Goal: Task Accomplishment & Management: Complete application form

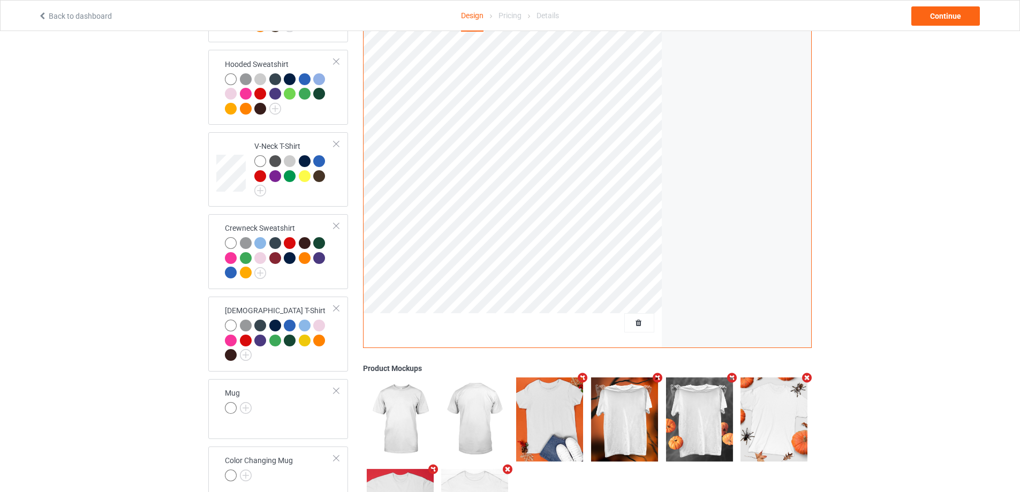
scroll to position [282, 0]
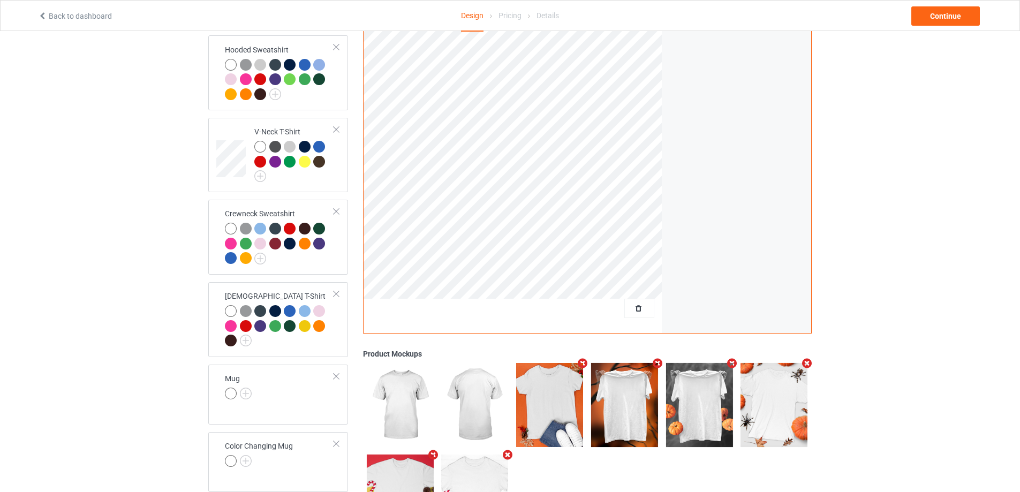
click at [336, 343] on td "[DEMOGRAPHIC_DATA] T-Shirt" at bounding box center [279, 320] width 121 height 66
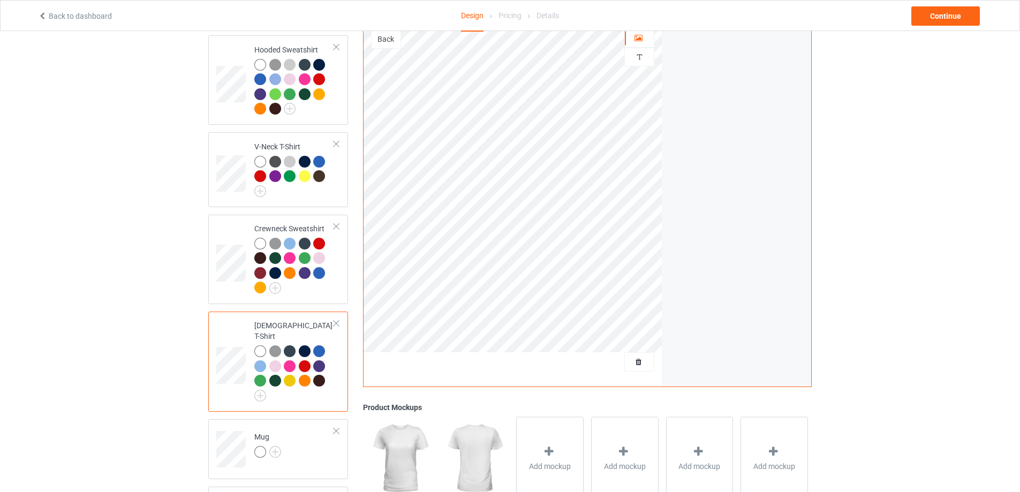
click at [336, 323] on div at bounding box center [336, 323] width 7 height 7
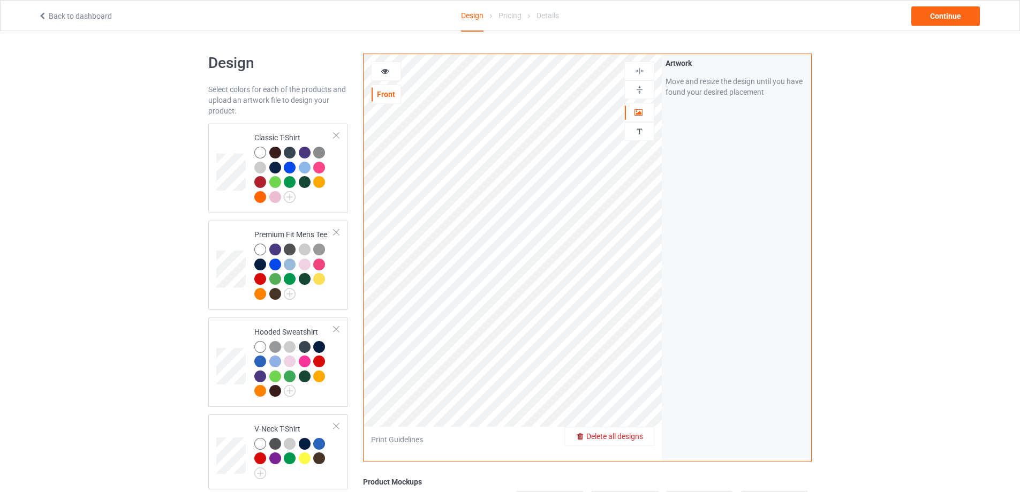
click at [647, 438] on div "Delete all designs" at bounding box center [609, 436] width 89 height 11
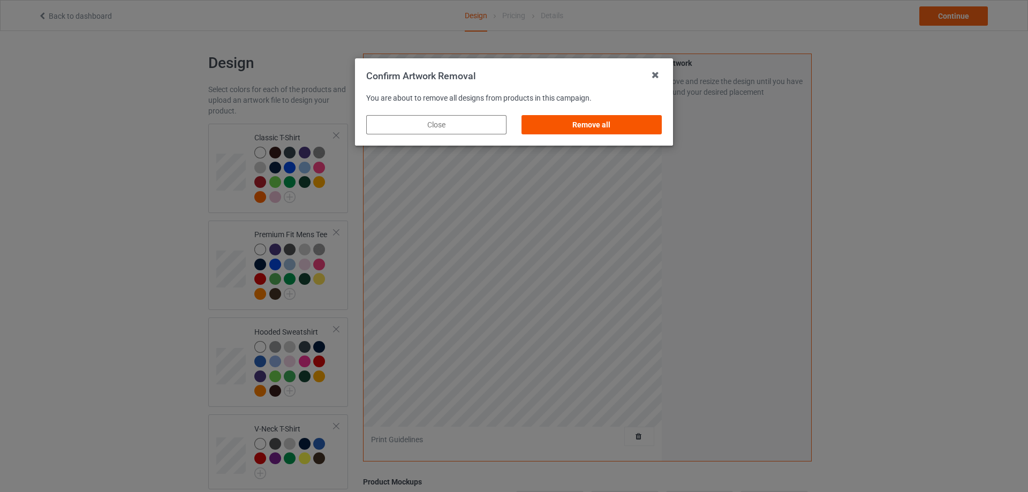
click at [571, 126] on div "Remove all" at bounding box center [592, 124] width 140 height 19
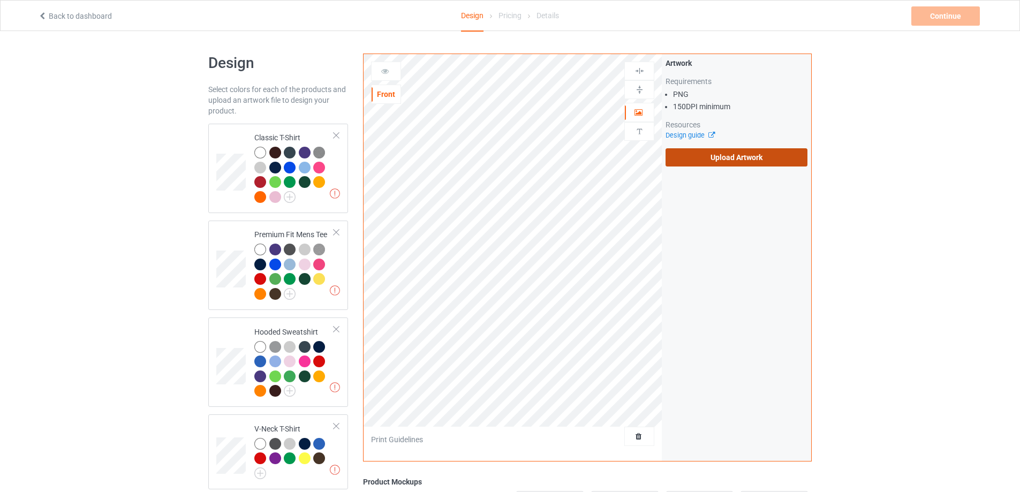
click at [696, 162] on label "Upload Artwork" at bounding box center [737, 157] width 142 height 18
click at [0, 0] on input "Upload Artwork" at bounding box center [0, 0] width 0 height 0
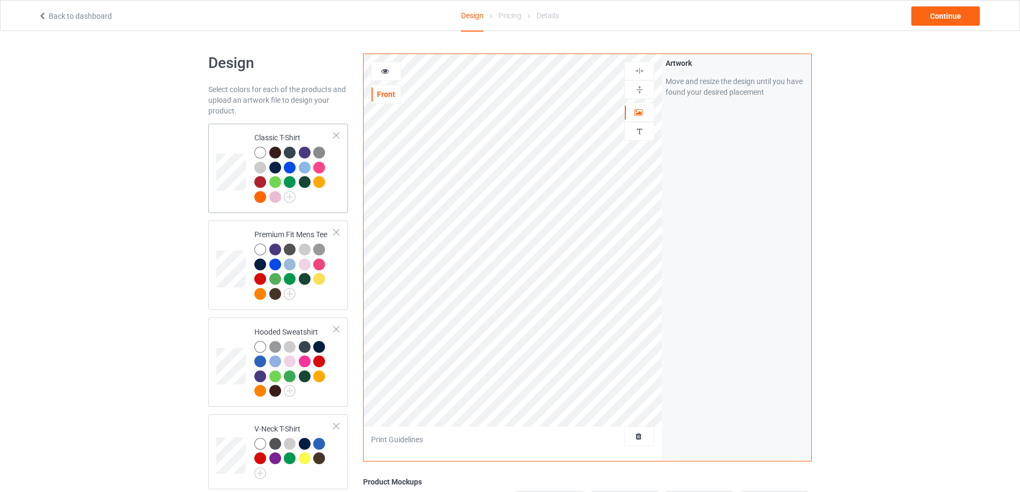
click at [237, 193] on td at bounding box center [232, 168] width 32 height 81
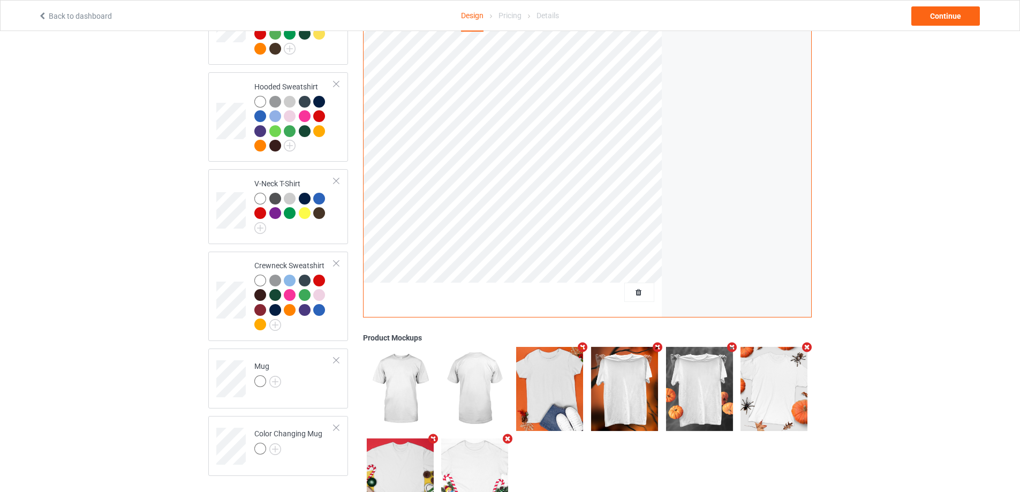
scroll to position [302, 0]
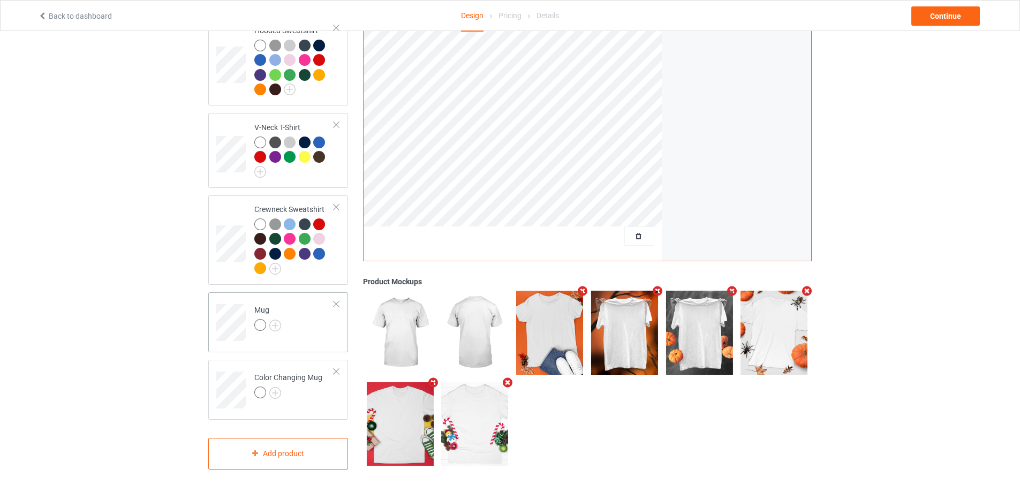
click at [301, 316] on td "Mug" at bounding box center [295, 319] width 92 height 44
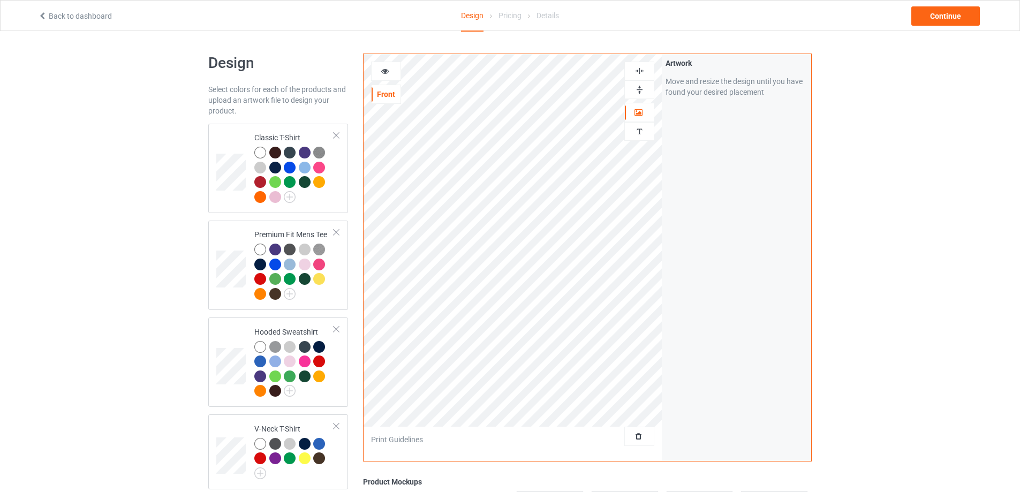
click at [639, 89] on img at bounding box center [640, 90] width 10 height 10
click at [962, 12] on div "Continue" at bounding box center [946, 15] width 69 height 19
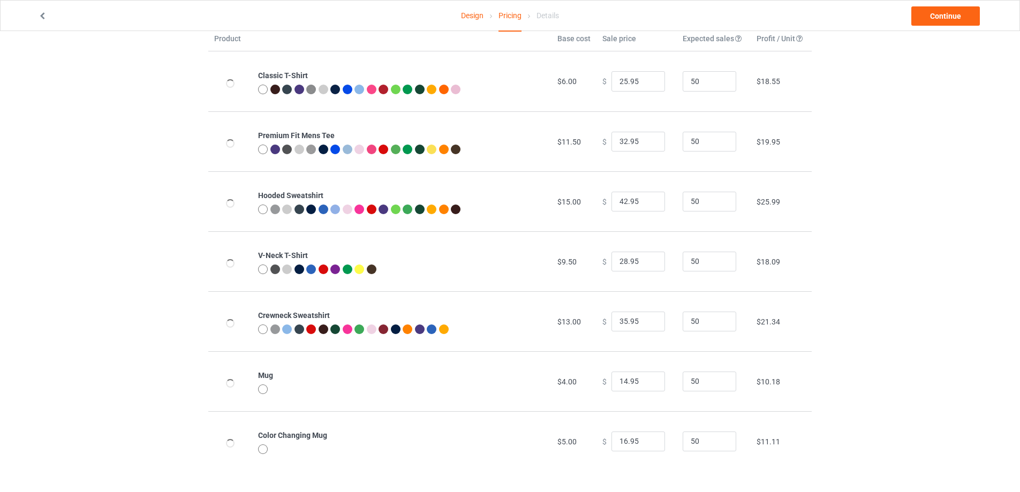
scroll to position [56, 0]
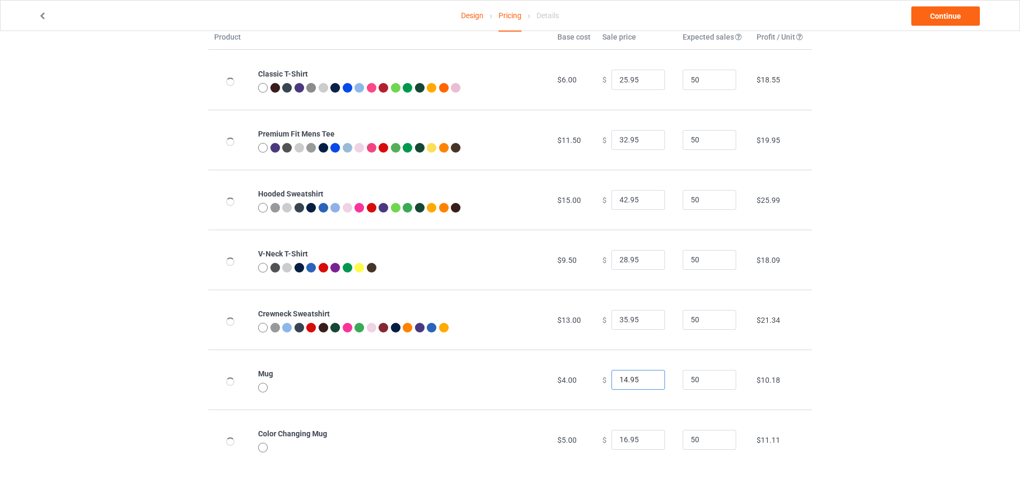
drag, startPoint x: 640, startPoint y: 379, endPoint x: 570, endPoint y: 380, distance: 69.6
click at [570, 380] on tr "Mug $4.00 $ 14.95 50 $10.18" at bounding box center [510, 380] width 604 height 60
type input "22.95"
drag, startPoint x: 637, startPoint y: 438, endPoint x: 552, endPoint y: 427, distance: 85.8
click at [559, 433] on tr "Color Changing Mug $5.00 $ 16.95 50 $11.11" at bounding box center [510, 440] width 604 height 60
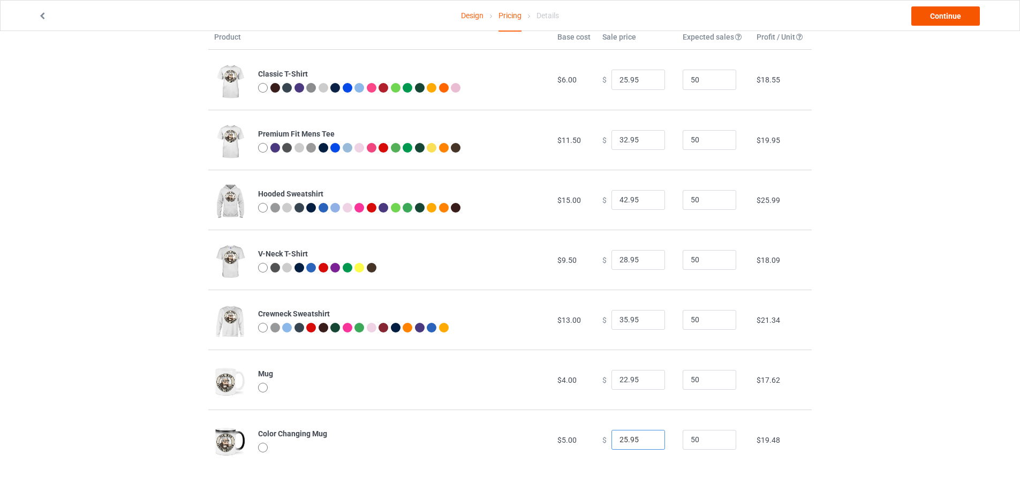
type input "25.95"
click at [937, 19] on link "Continue" at bounding box center [946, 15] width 69 height 19
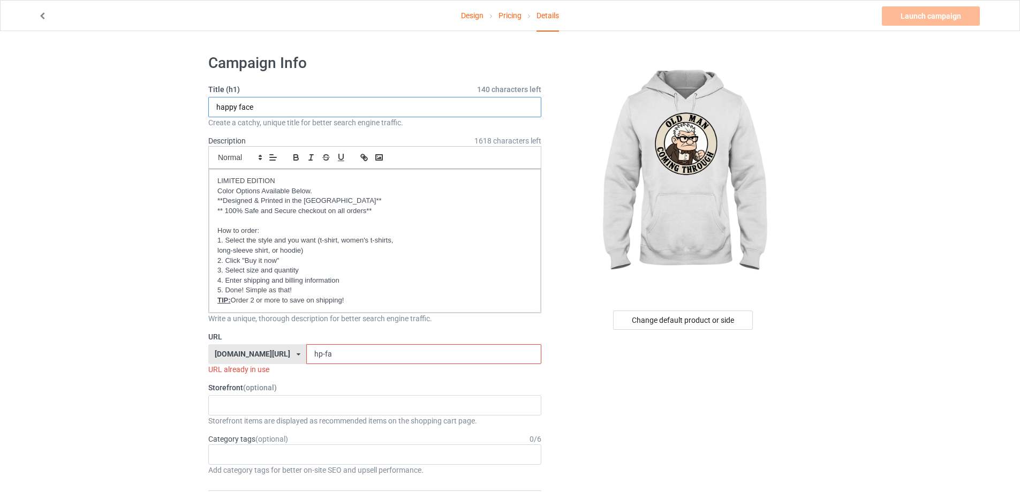
drag, startPoint x: 276, startPoint y: 108, endPoint x: 166, endPoint y: 95, distance: 111.1
type input "Old man coming through"
drag, startPoint x: 331, startPoint y: 357, endPoint x: 267, endPoint y: 347, distance: 64.5
click at [267, 347] on div "gift4family.com/ gift4family.com/ homely-gift.com/ homely-gift1960s.com/ teefuf…" at bounding box center [374, 354] width 333 height 20
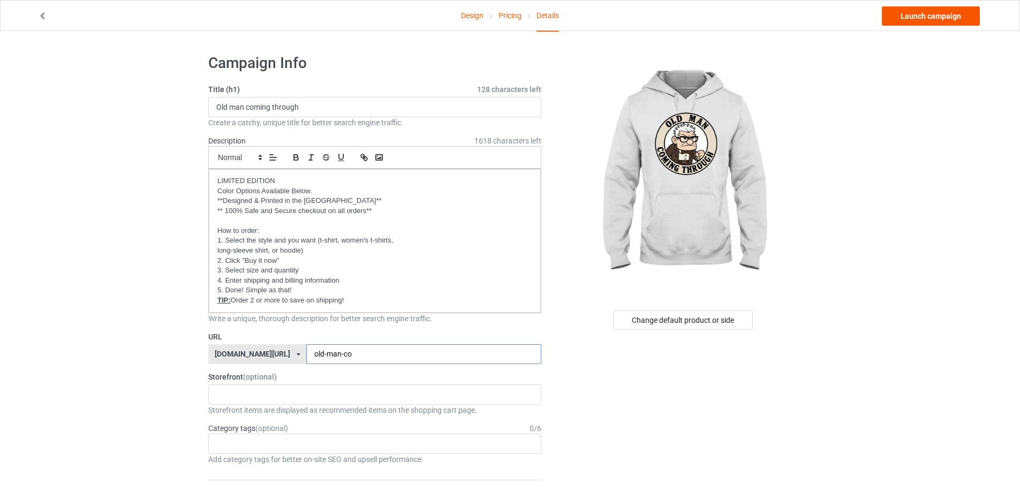
type input "old-man-co"
click at [946, 14] on link "Launch campaign" at bounding box center [931, 15] width 98 height 19
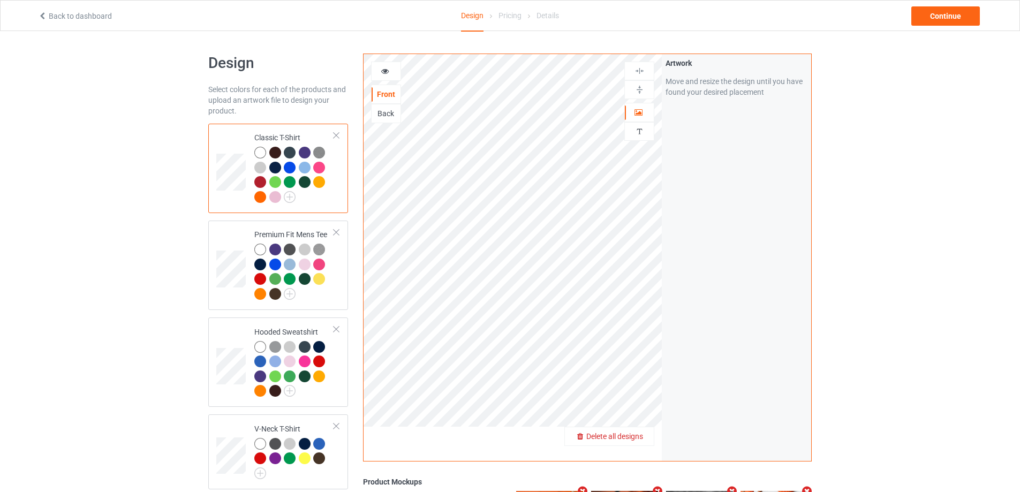
click at [635, 435] on span "Delete all designs" at bounding box center [614, 436] width 57 height 9
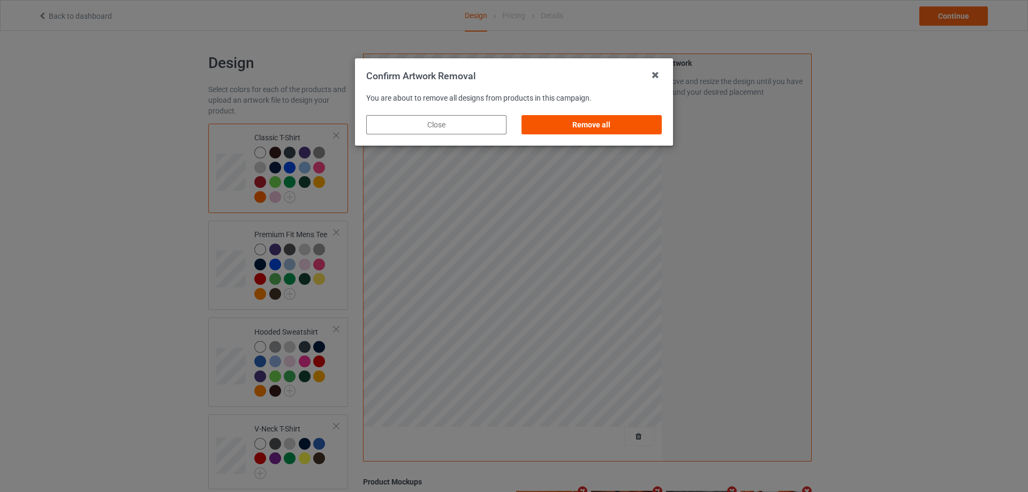
click at [584, 127] on div "Remove all" at bounding box center [592, 124] width 140 height 19
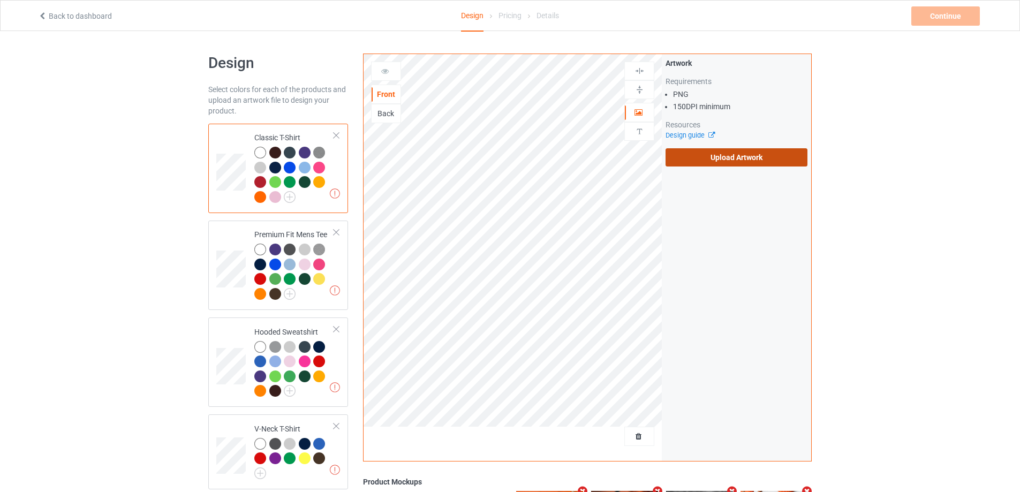
click at [698, 153] on label "Upload Artwork" at bounding box center [737, 157] width 142 height 18
click at [0, 0] on input "Upload Artwork" at bounding box center [0, 0] width 0 height 0
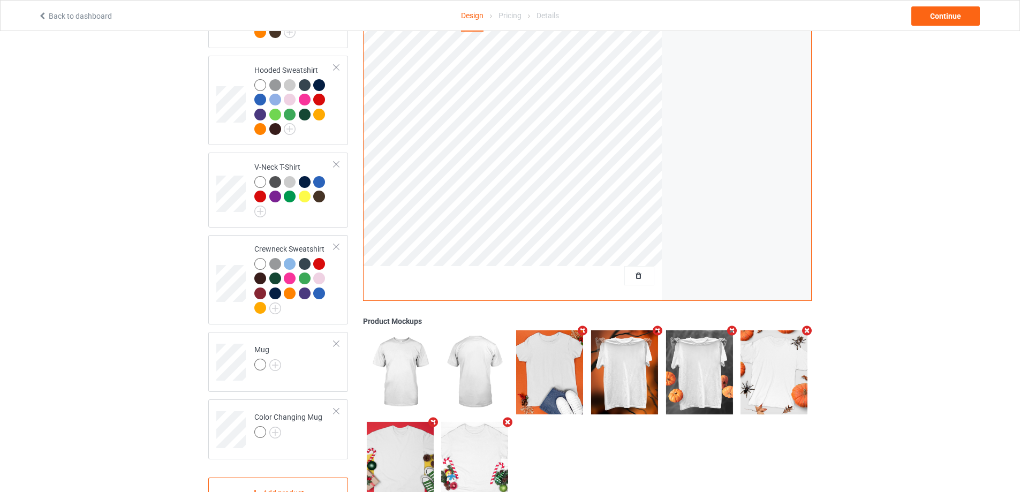
scroll to position [302, 0]
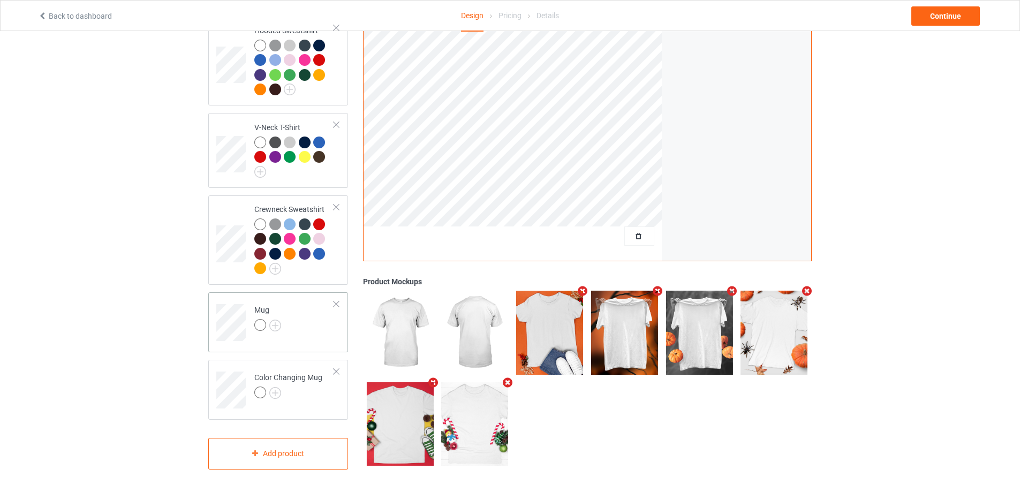
click at [302, 318] on td "Mug" at bounding box center [295, 319] width 92 height 44
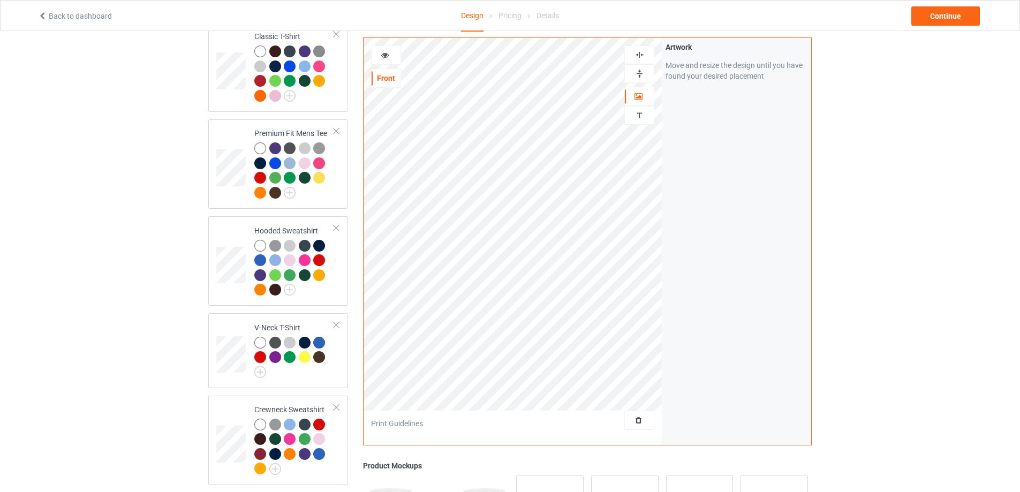
scroll to position [87, 0]
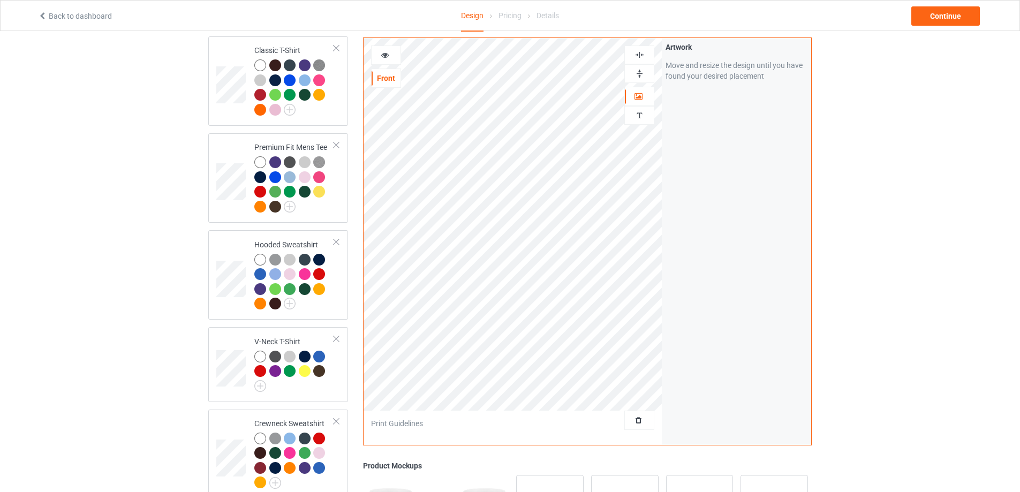
click at [641, 73] on img at bounding box center [640, 74] width 10 height 10
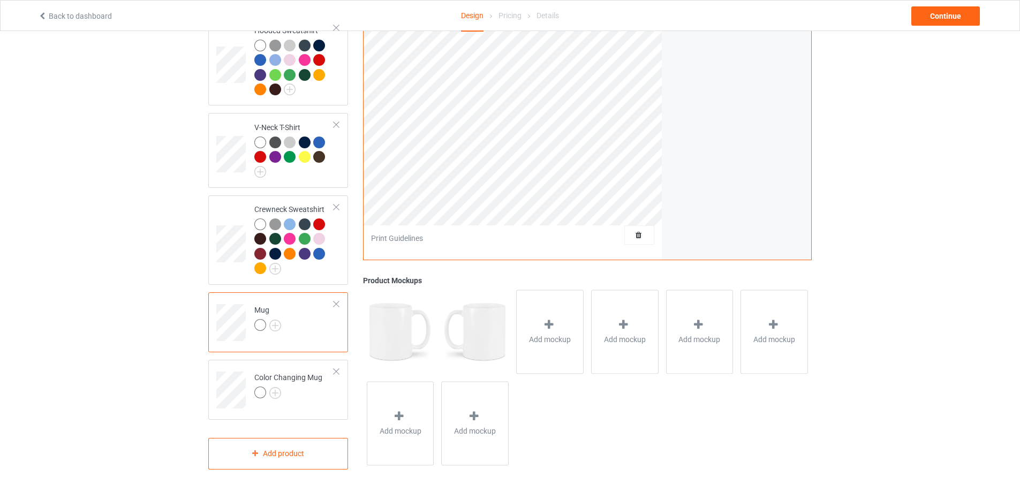
scroll to position [34, 0]
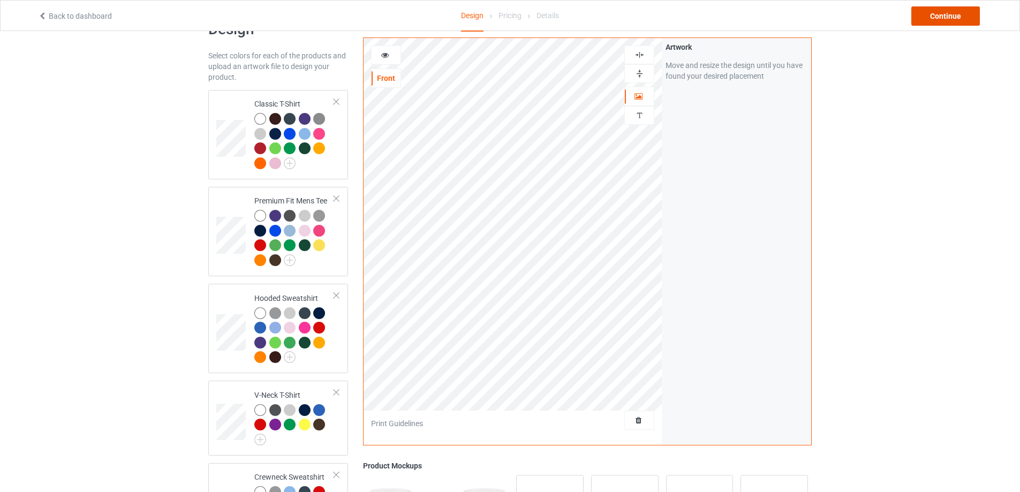
click at [938, 13] on div "Continue" at bounding box center [946, 15] width 69 height 19
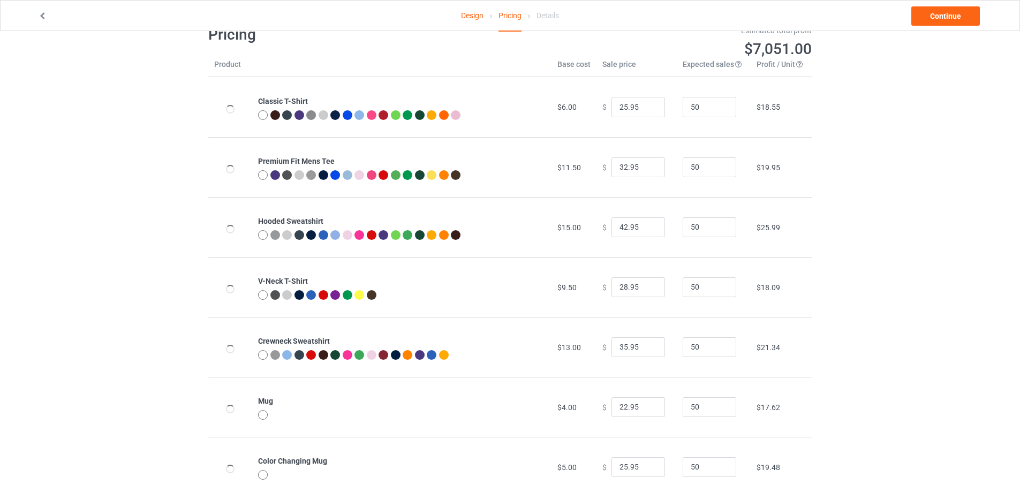
scroll to position [56, 0]
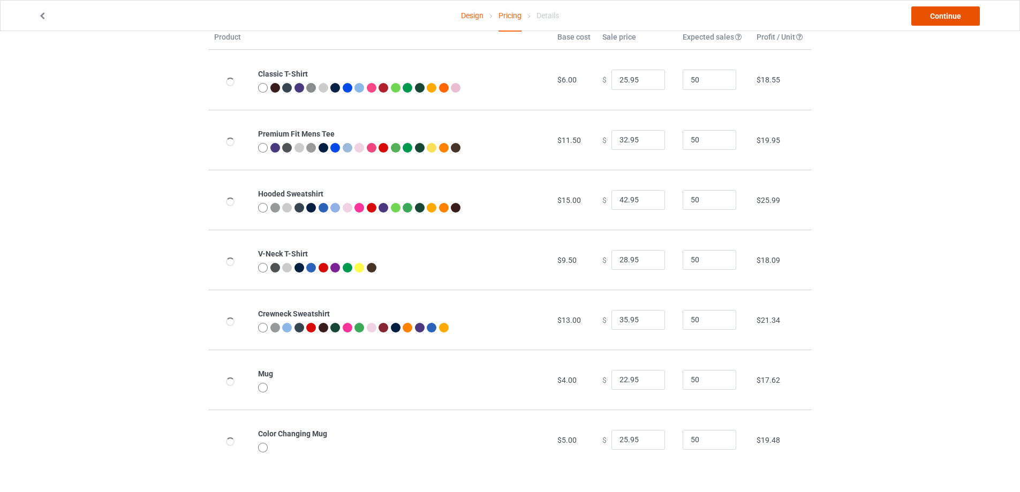
click at [937, 20] on link "Continue" at bounding box center [946, 15] width 69 height 19
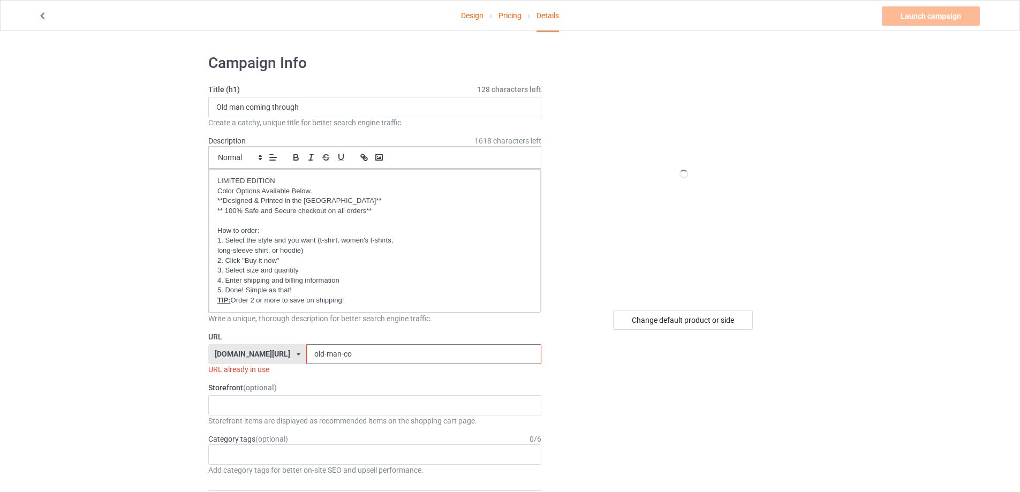
click at [368, 354] on input "old-man-co" at bounding box center [423, 354] width 235 height 20
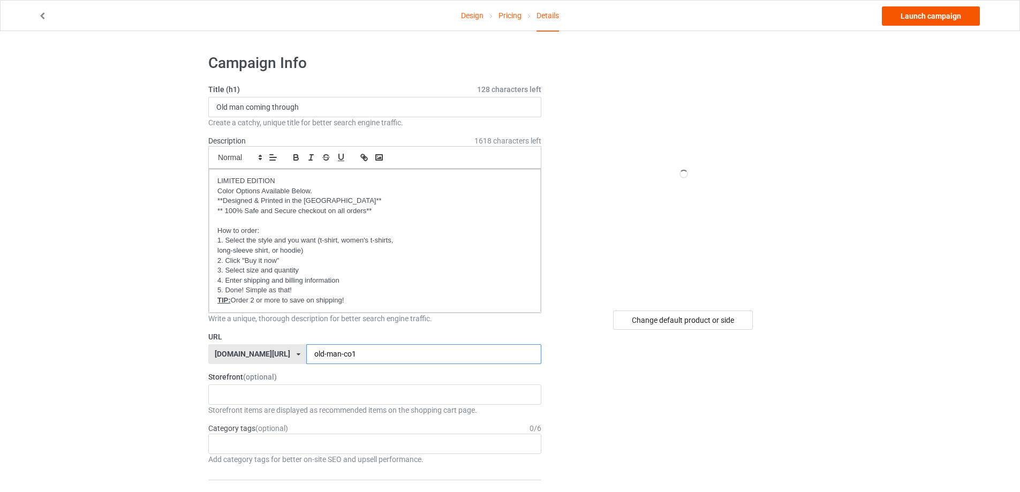
type input "old-man-co1"
click at [920, 11] on link "Launch campaign" at bounding box center [931, 15] width 98 height 19
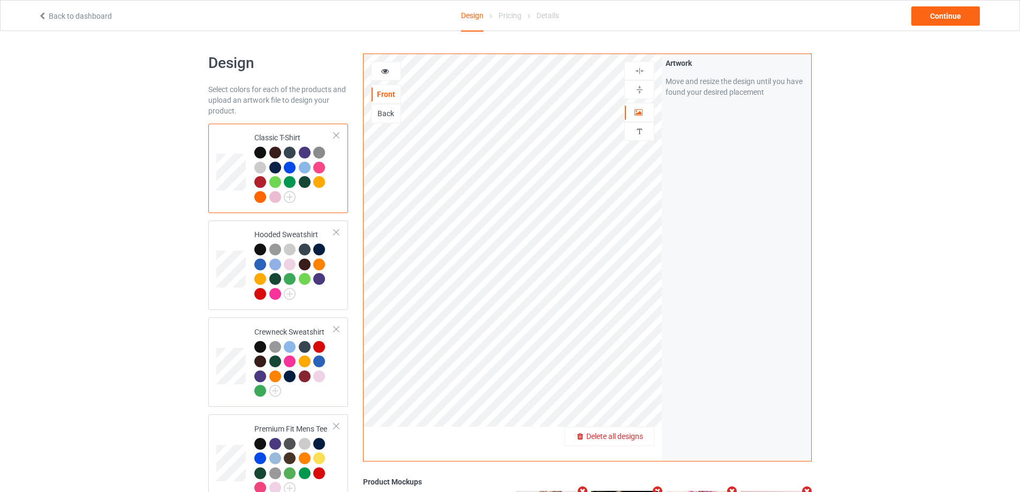
click at [642, 436] on span "Delete all designs" at bounding box center [614, 436] width 57 height 9
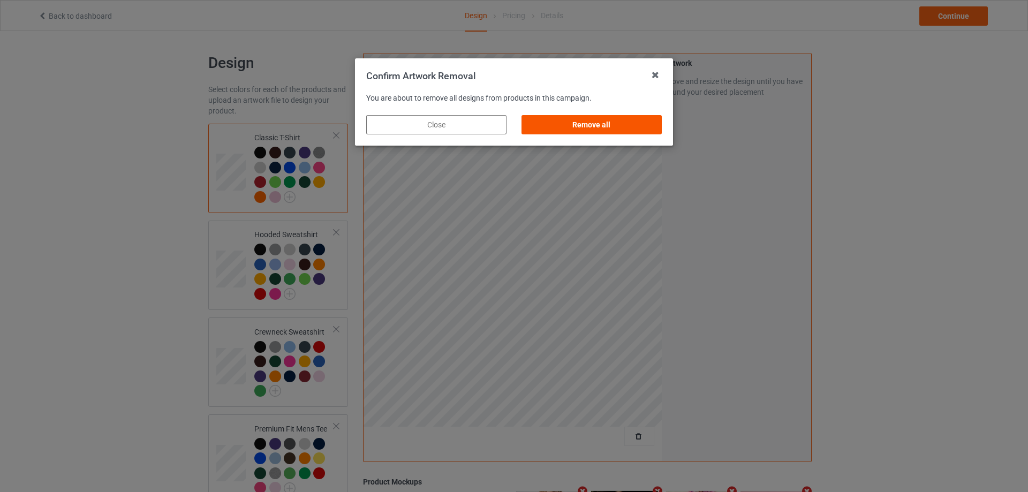
click at [576, 126] on div "Remove all" at bounding box center [592, 124] width 140 height 19
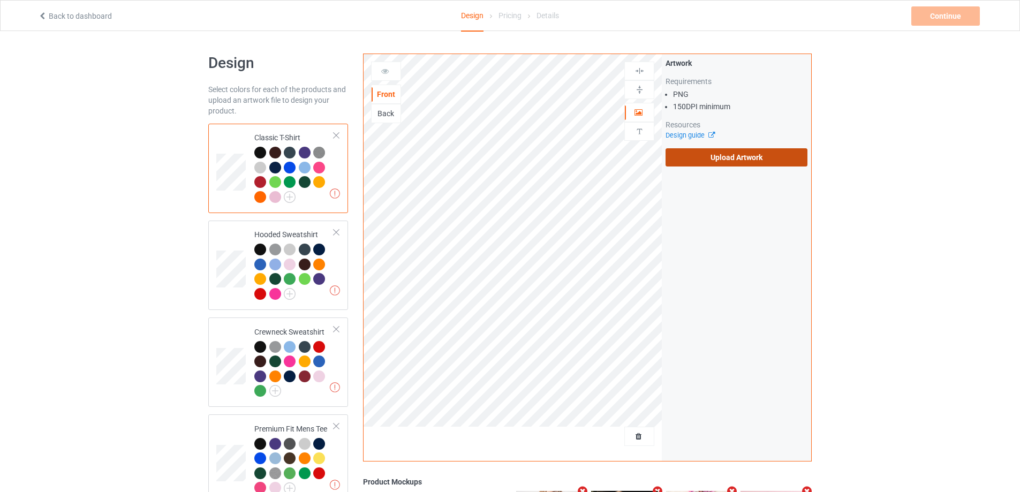
click at [699, 161] on label "Upload Artwork" at bounding box center [737, 157] width 142 height 18
click at [0, 0] on input "Upload Artwork" at bounding box center [0, 0] width 0 height 0
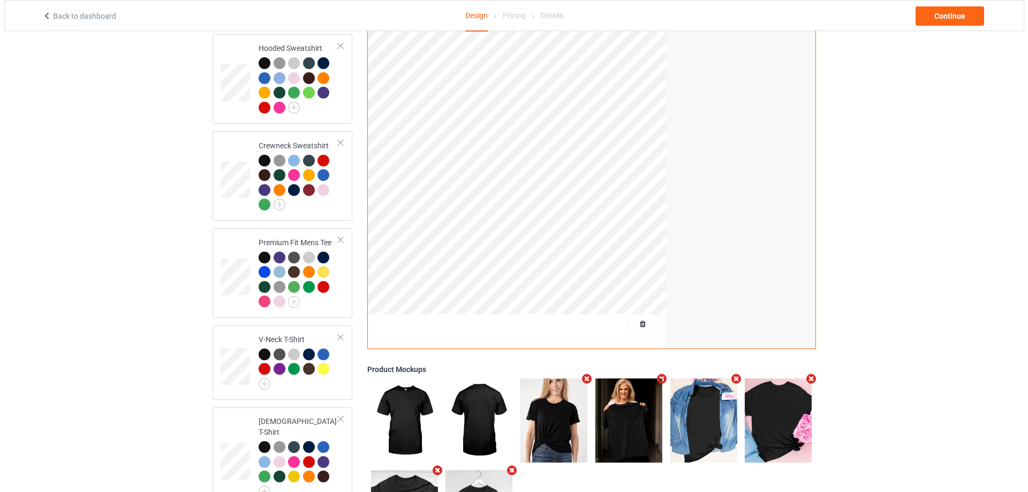
scroll to position [264, 0]
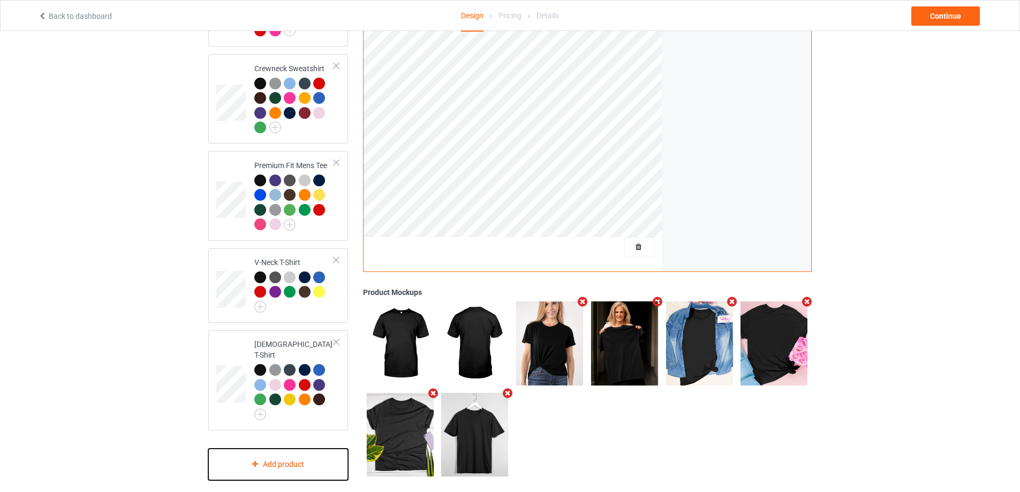
click at [300, 449] on div "Add product" at bounding box center [278, 465] width 140 height 32
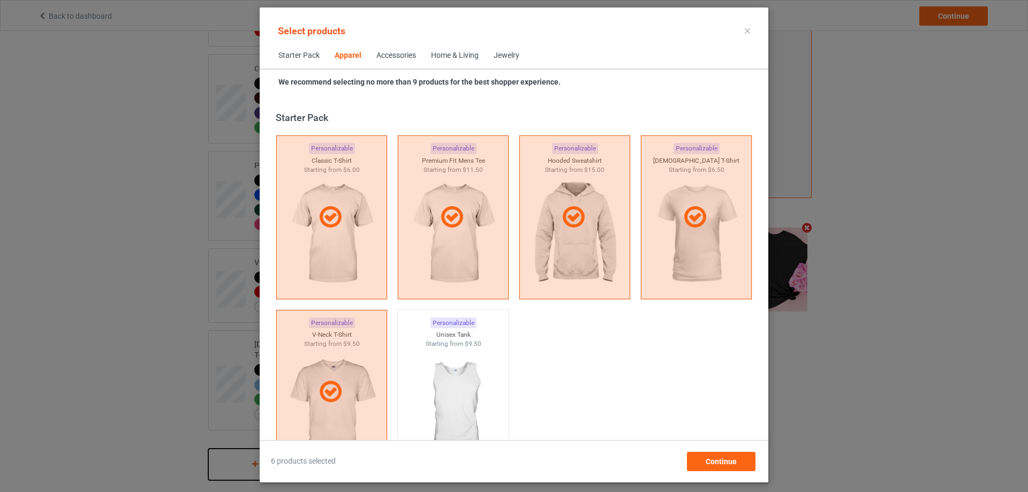
scroll to position [399, 0]
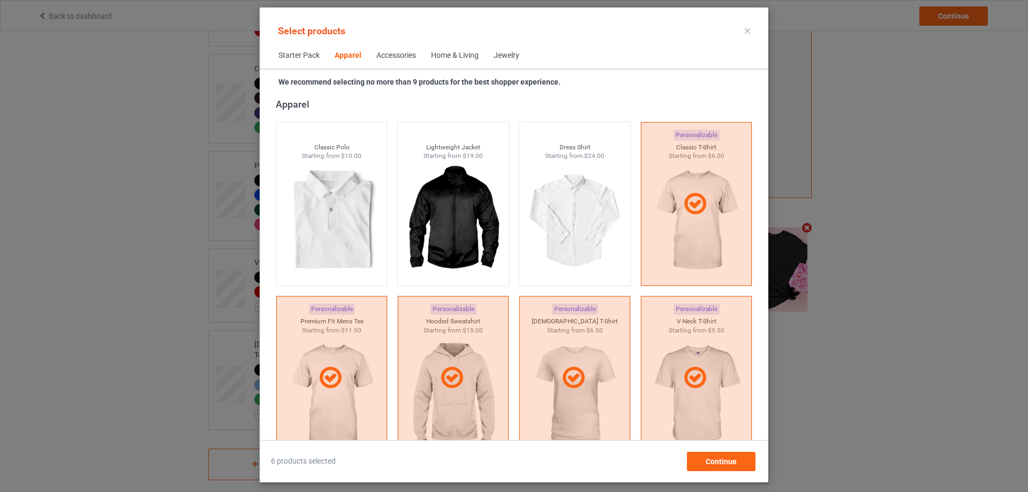
click at [451, 58] on div "Home & Living" at bounding box center [455, 55] width 48 height 11
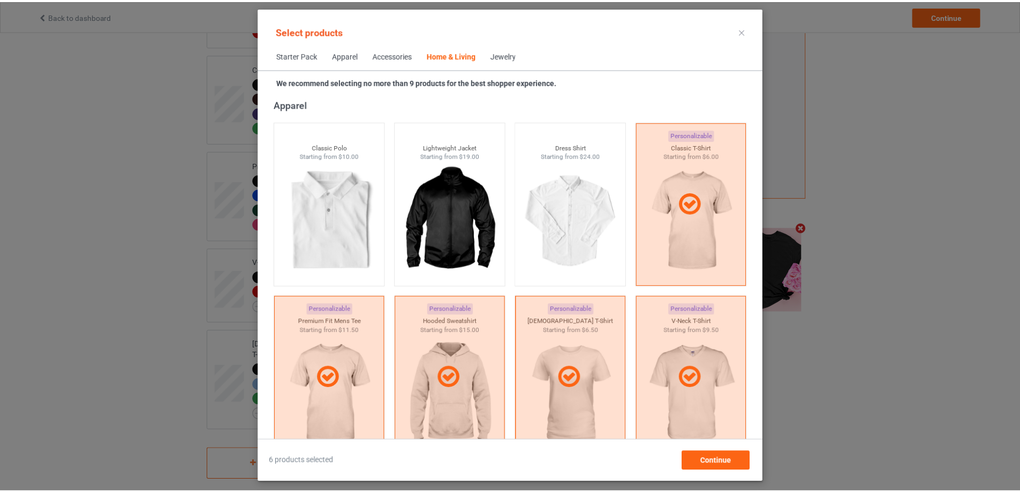
scroll to position [4830, 0]
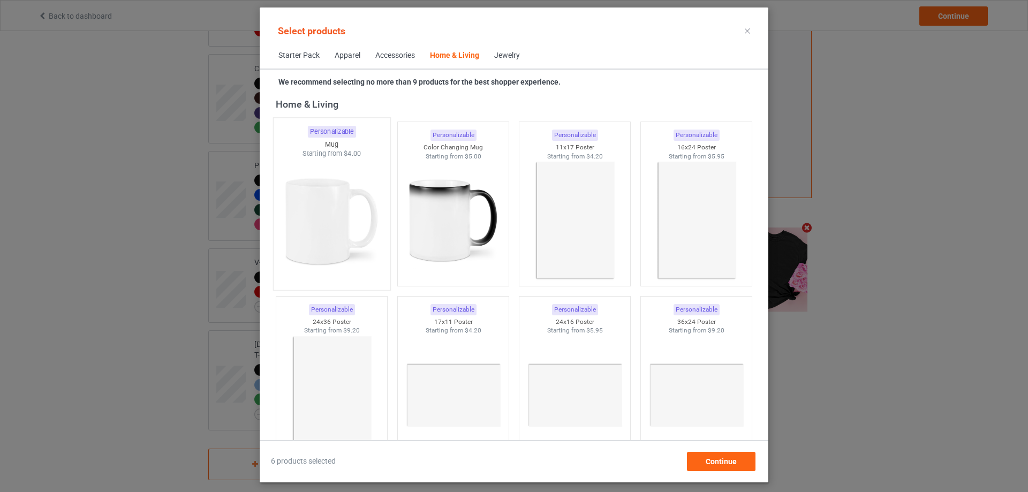
click at [345, 185] on img at bounding box center [331, 222] width 101 height 126
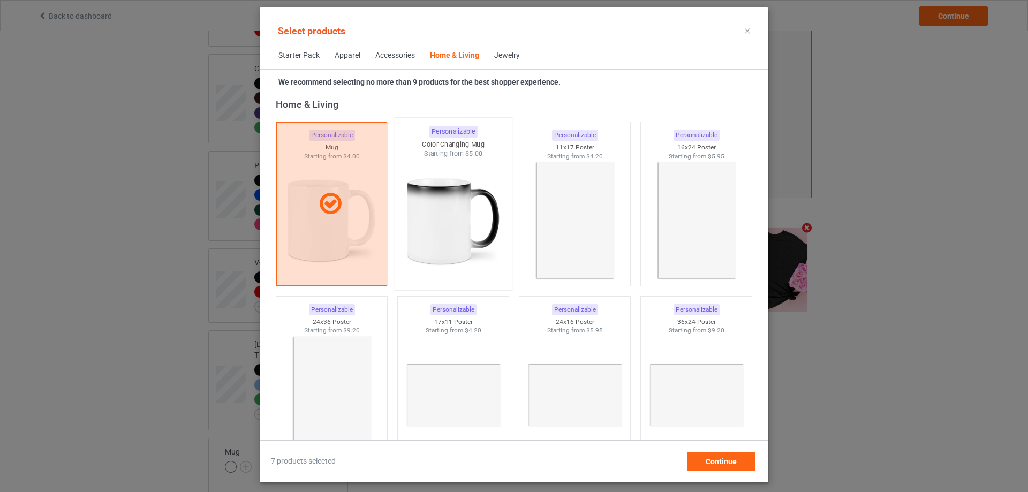
click at [445, 188] on div at bounding box center [453, 222] width 117 height 126
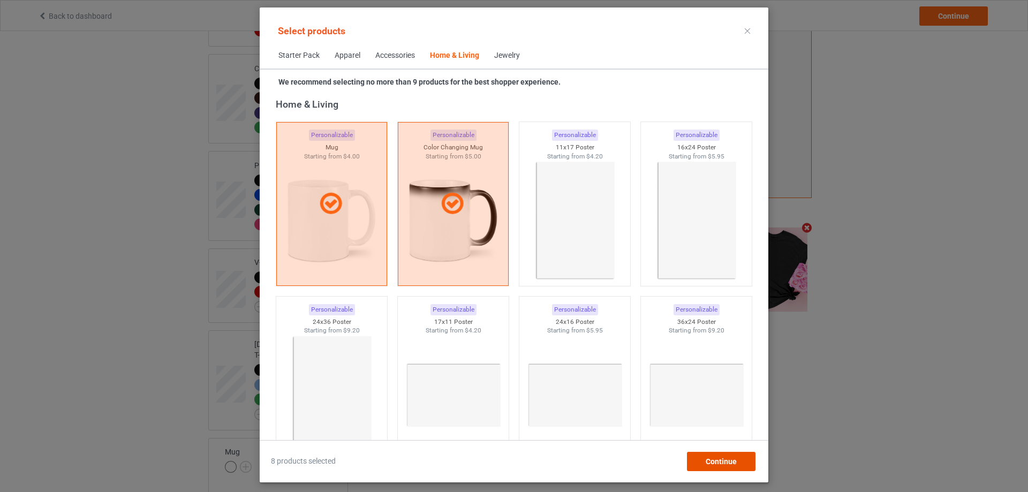
click at [713, 466] on div "Continue" at bounding box center [721, 461] width 69 height 19
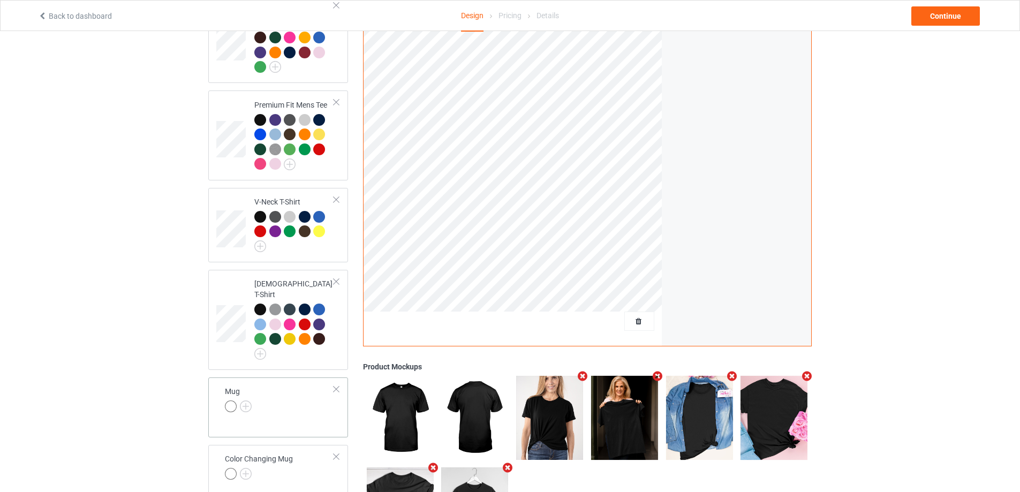
scroll to position [398, 0]
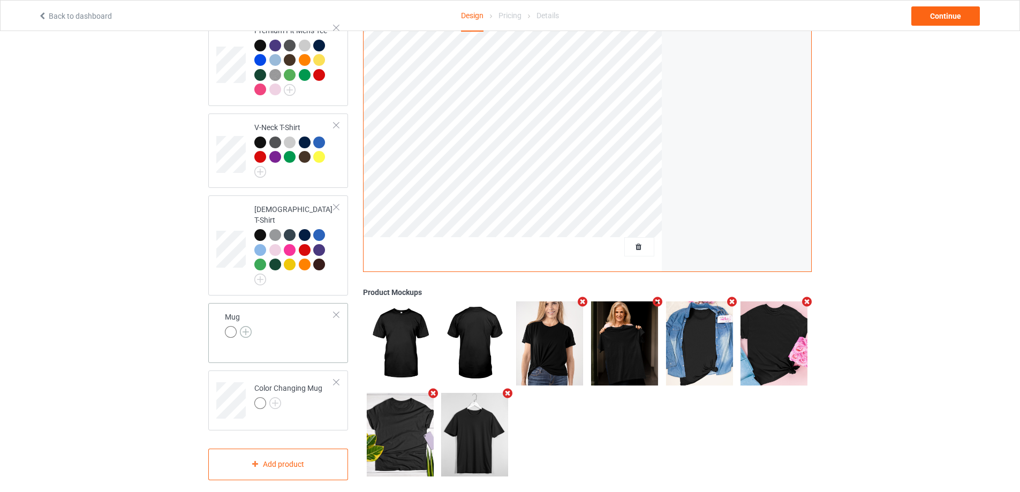
click at [250, 326] on img at bounding box center [246, 332] width 12 height 12
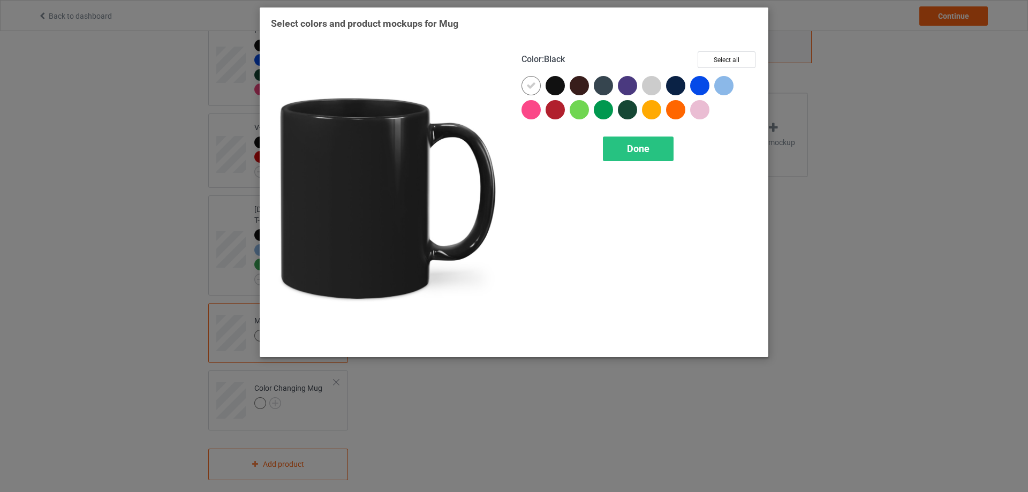
click at [551, 87] on div at bounding box center [555, 85] width 19 height 19
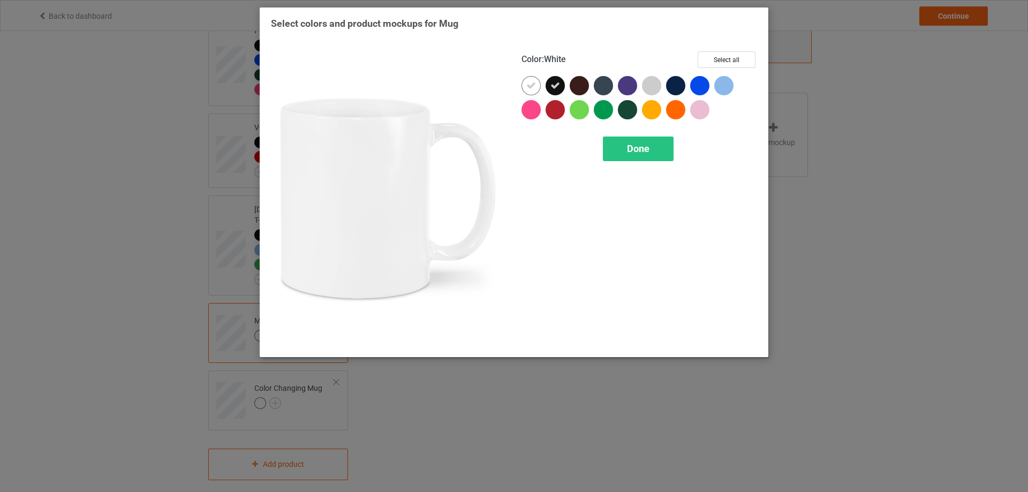
click at [533, 85] on icon at bounding box center [531, 86] width 10 height 10
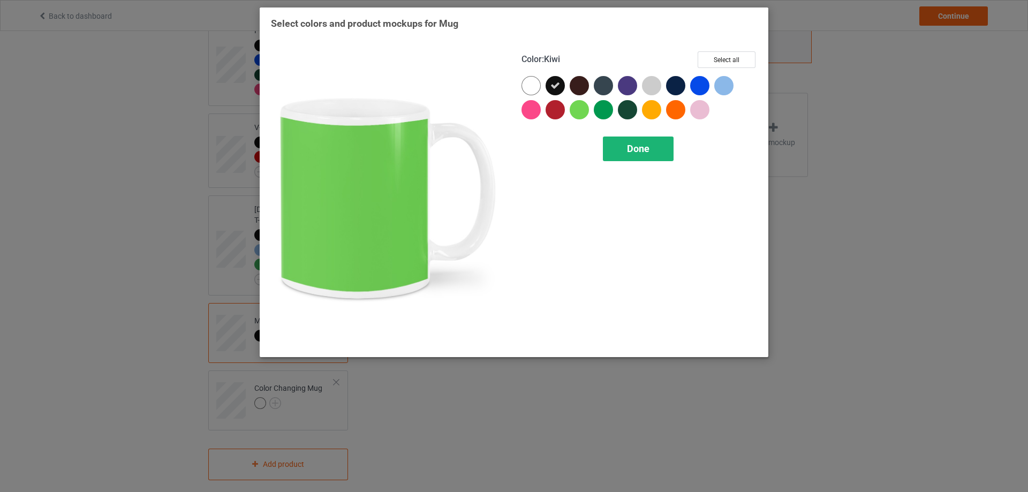
click at [643, 155] on div "Done" at bounding box center [638, 149] width 71 height 25
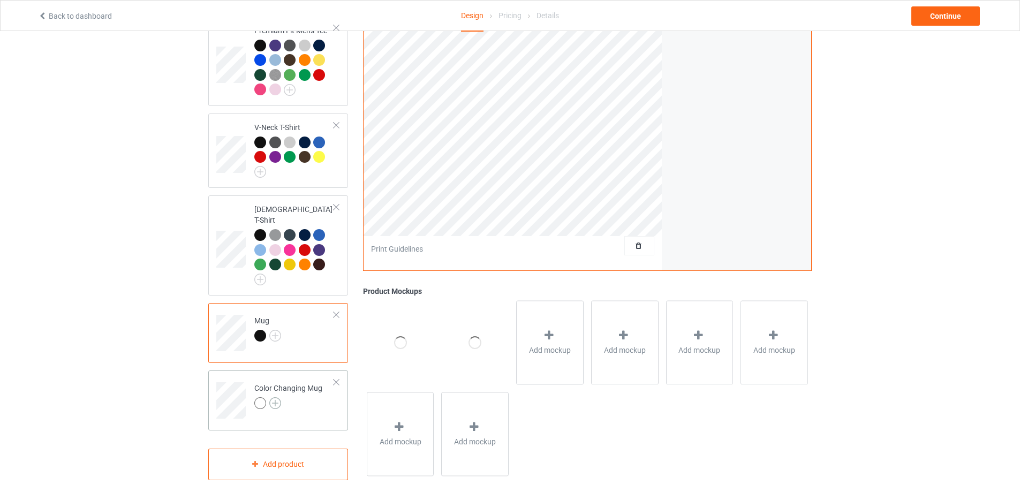
click at [273, 397] on img at bounding box center [275, 403] width 12 height 12
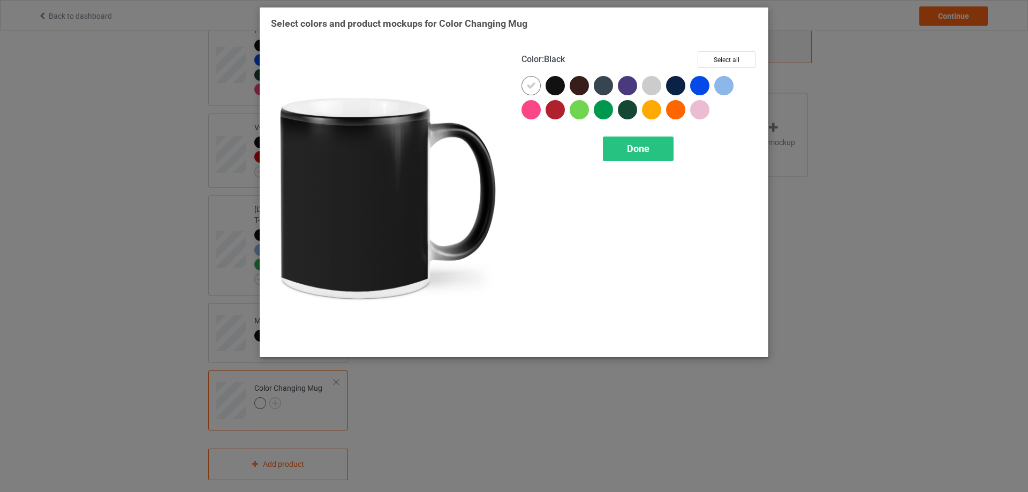
click at [554, 86] on div at bounding box center [555, 85] width 19 height 19
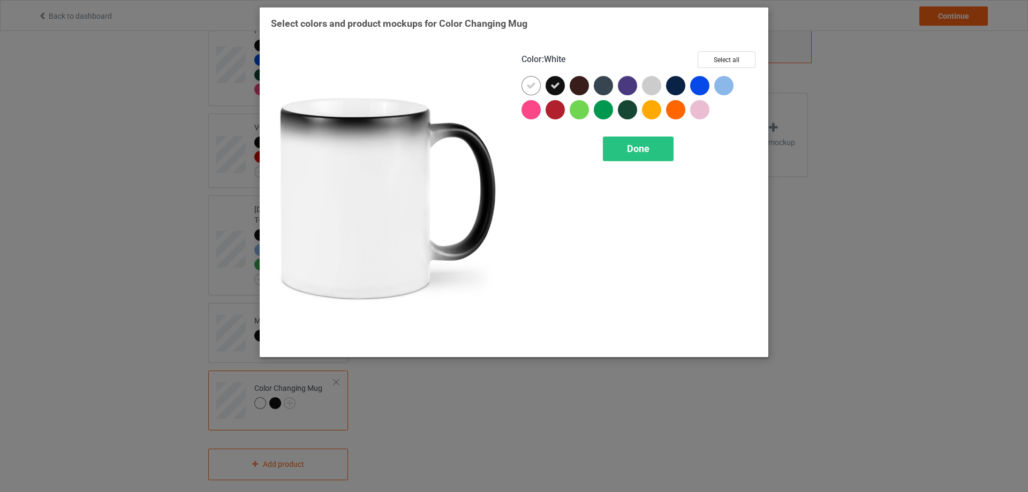
click at [536, 86] on icon at bounding box center [531, 86] width 10 height 10
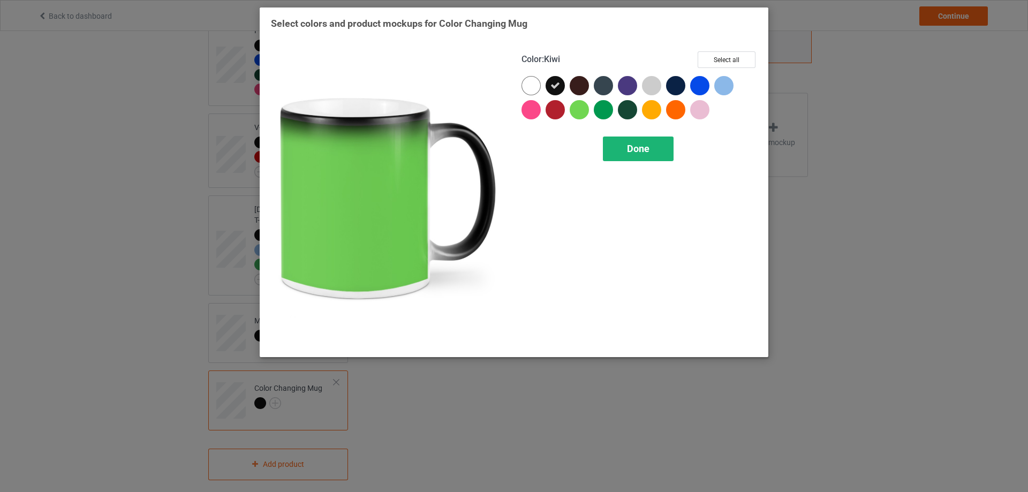
click at [622, 147] on div "Done" at bounding box center [638, 149] width 71 height 25
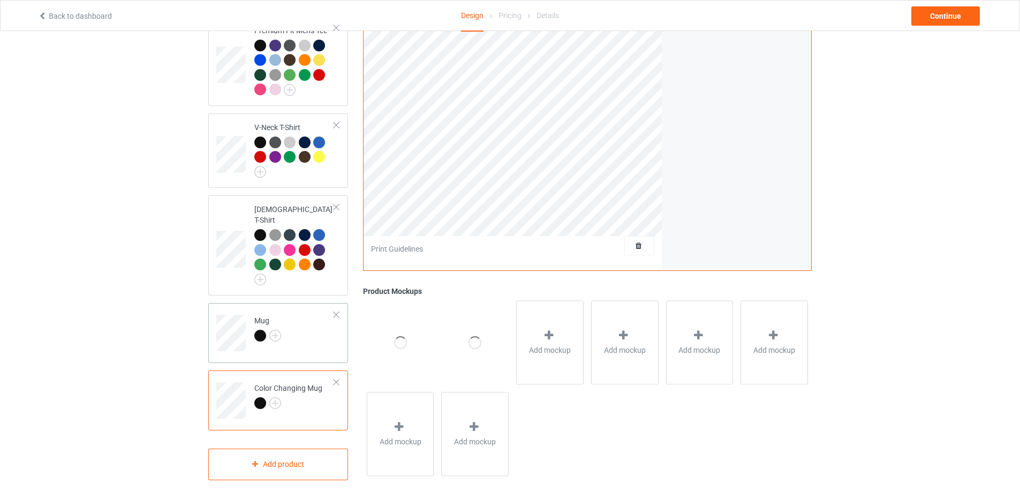
click at [311, 333] on td "Mug" at bounding box center [295, 329] width 92 height 44
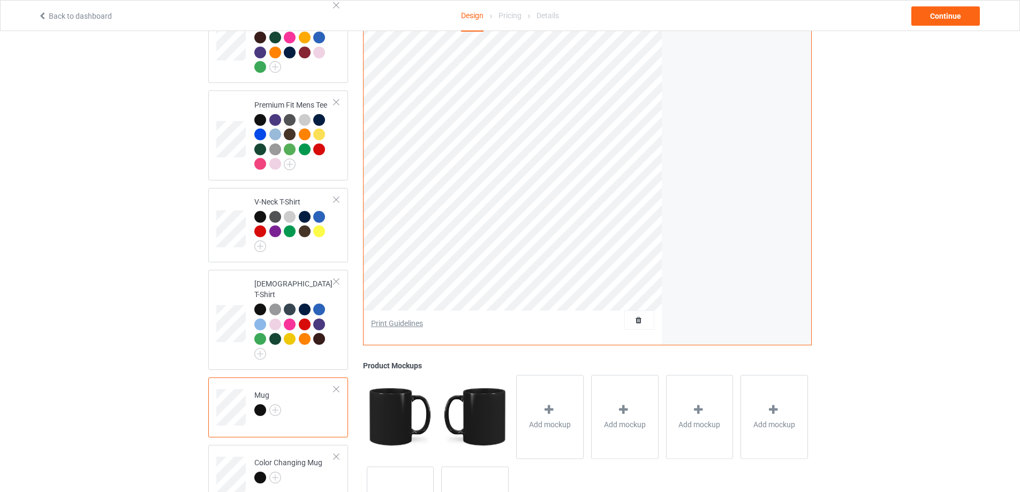
scroll to position [184, 0]
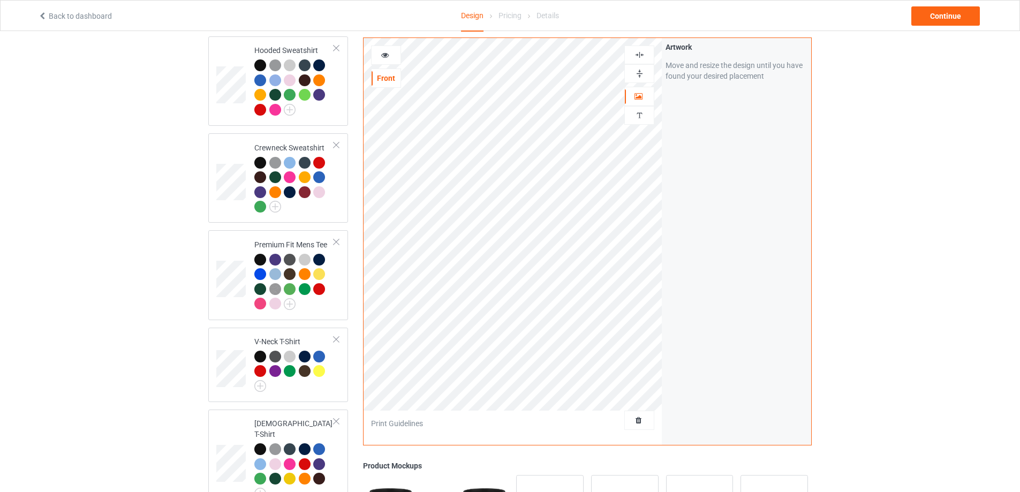
click at [642, 73] on img at bounding box center [640, 74] width 10 height 10
click at [953, 25] on div "Continue" at bounding box center [946, 15] width 69 height 19
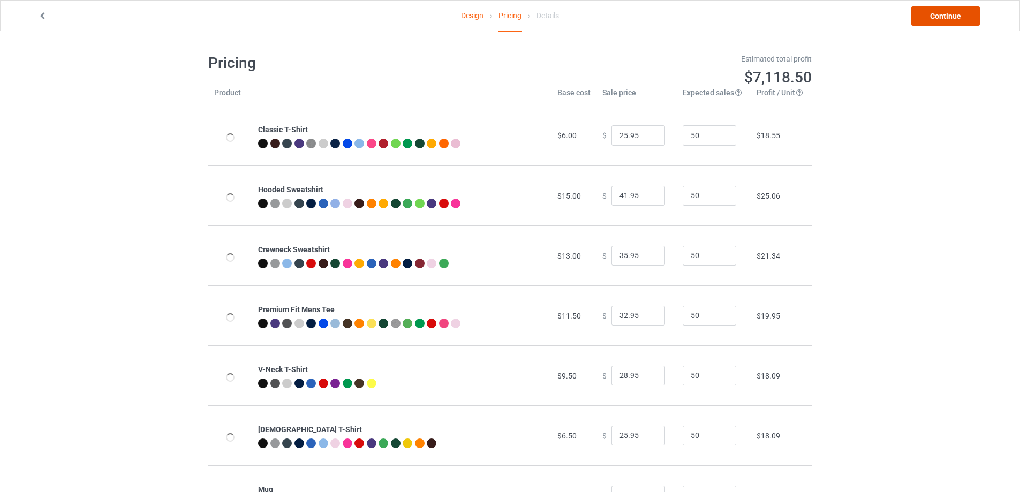
click at [953, 21] on link "Continue" at bounding box center [946, 15] width 69 height 19
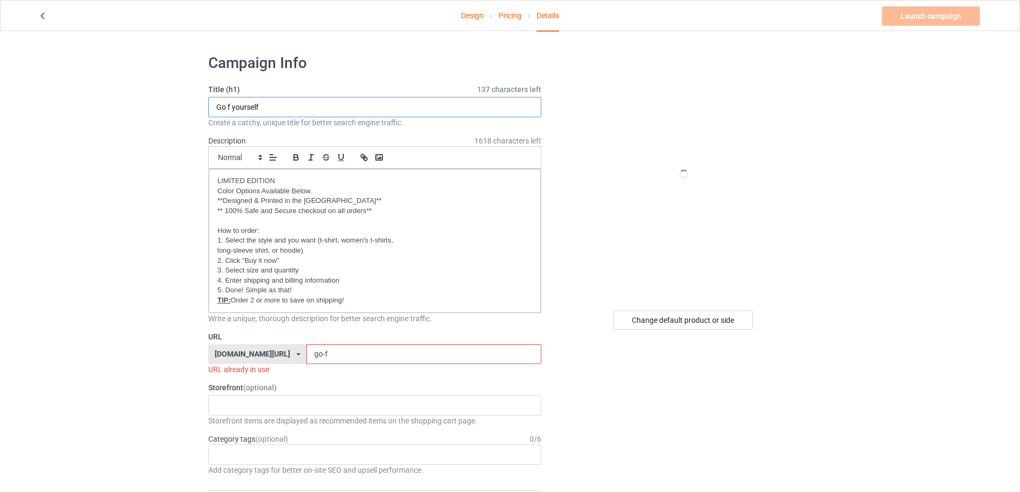
drag, startPoint x: 299, startPoint y: 106, endPoint x: 182, endPoint y: 99, distance: 117.5
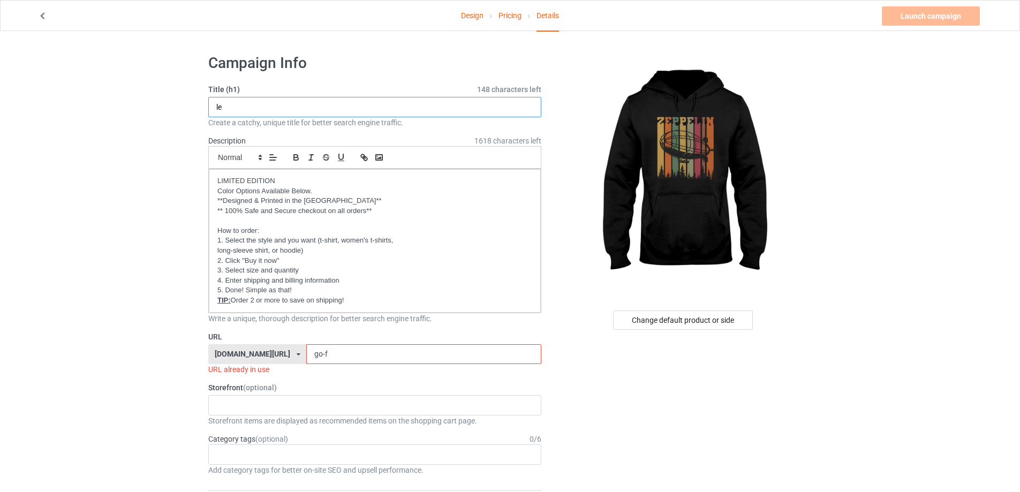
type input "l"
type input "zeppelin"
drag, startPoint x: 341, startPoint y: 352, endPoint x: 261, endPoint y: 361, distance: 80.3
click at [261, 361] on div "gift4family.com/ gift4family.com/ homely-gift.com/ homely-gift1960s.com/ teefuf…" at bounding box center [374, 354] width 333 height 20
click at [329, 356] on input "go-f" at bounding box center [423, 354] width 235 height 20
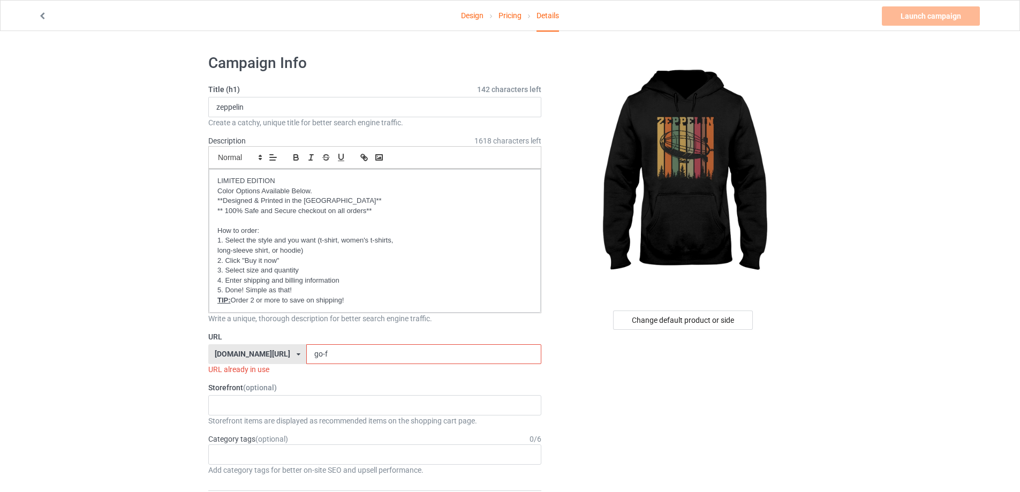
drag, startPoint x: 338, startPoint y: 355, endPoint x: 261, endPoint y: 355, distance: 77.1
click at [262, 355] on div "gift4family.com/ gift4family.com/ homely-gift.com/ homely-gift1960s.com/ teefuf…" at bounding box center [374, 354] width 333 height 20
paste input "zeppelin"
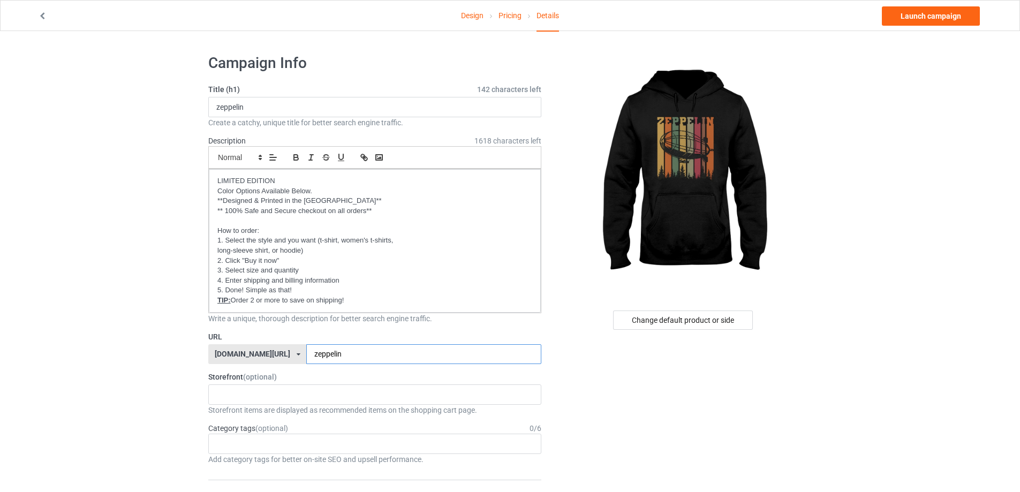
click at [306, 355] on input "zeppelin" at bounding box center [423, 354] width 235 height 20
type input "zep-pelin"
click at [936, 12] on link "Launch campaign" at bounding box center [931, 15] width 98 height 19
